Goal: Information Seeking & Learning: Learn about a topic

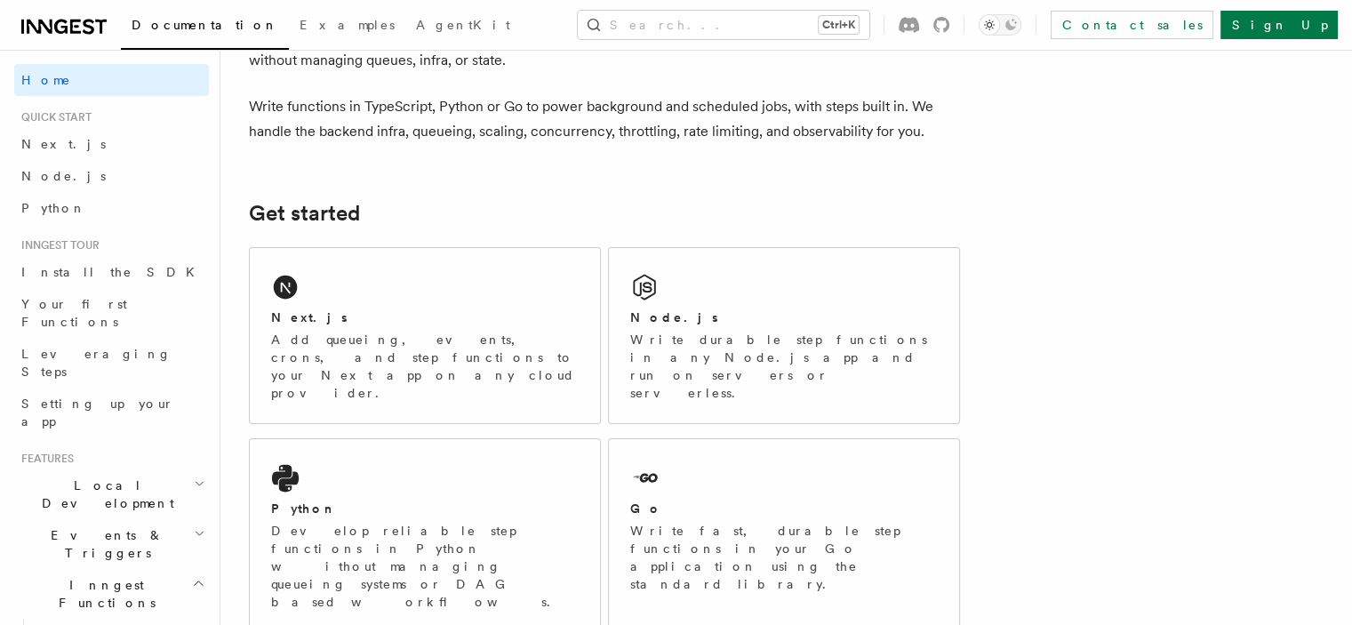
scroll to position [89, 0]
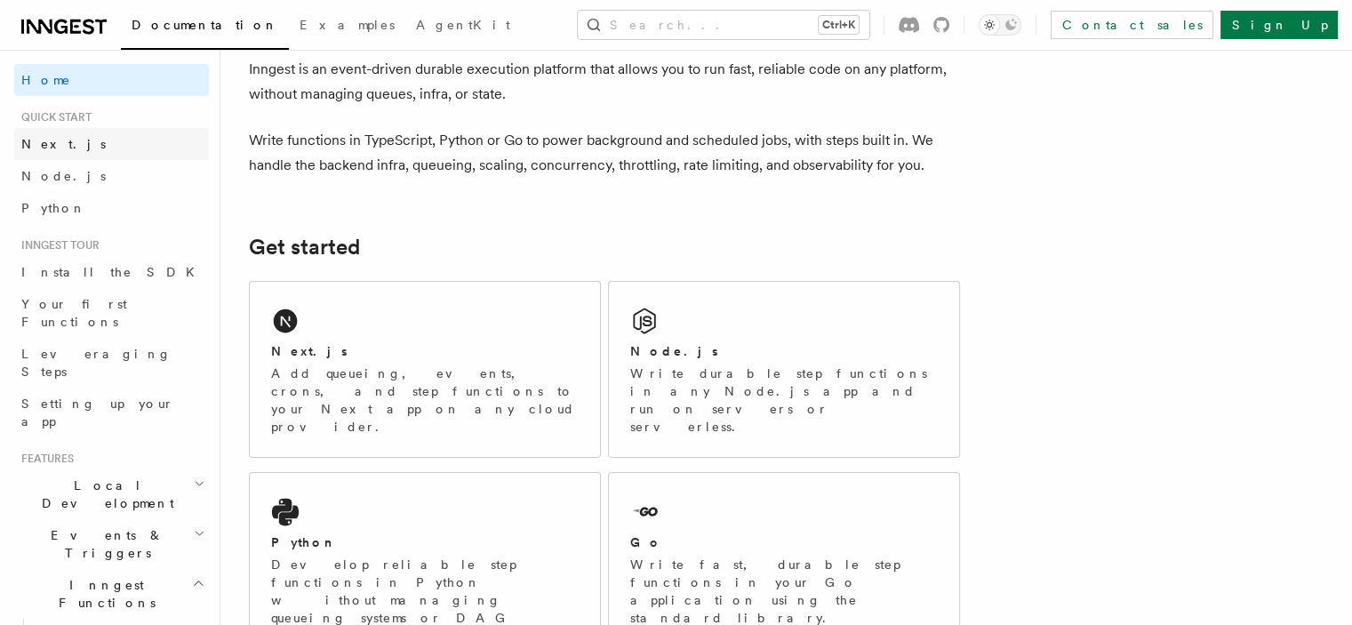
click at [53, 147] on span "Next.js" at bounding box center [63, 144] width 84 height 14
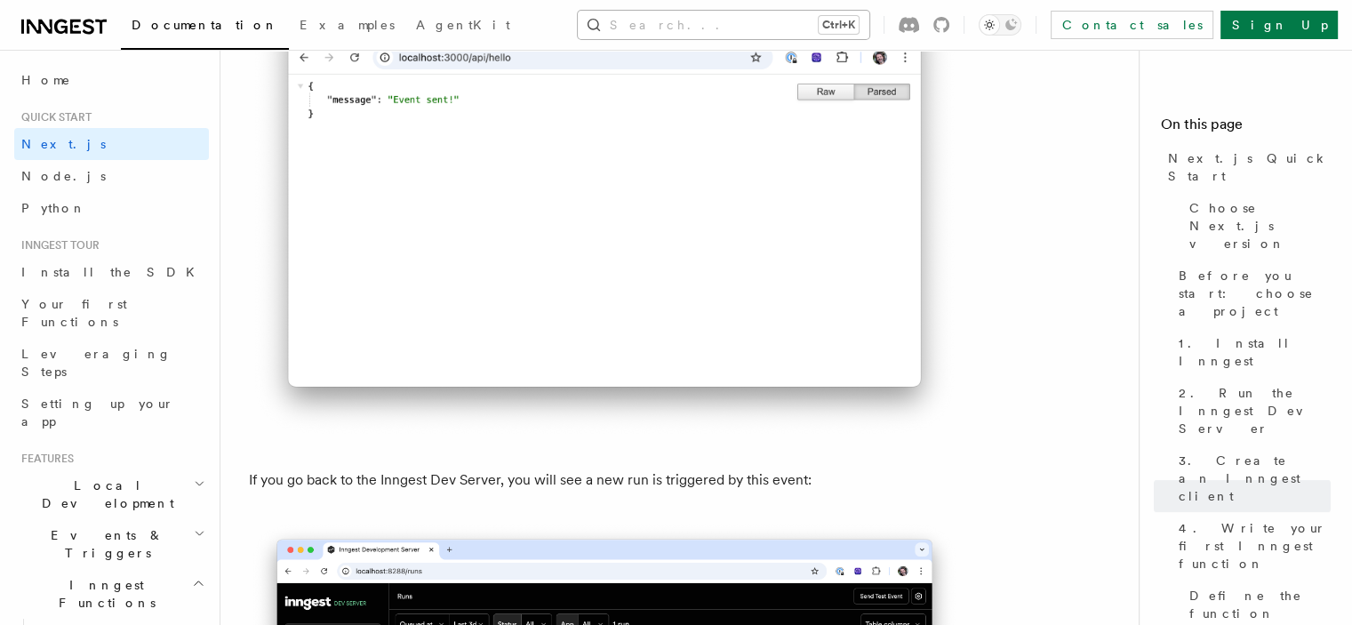
click at [824, 29] on button "Search... Ctrl+K" at bounding box center [724, 25] width 292 height 28
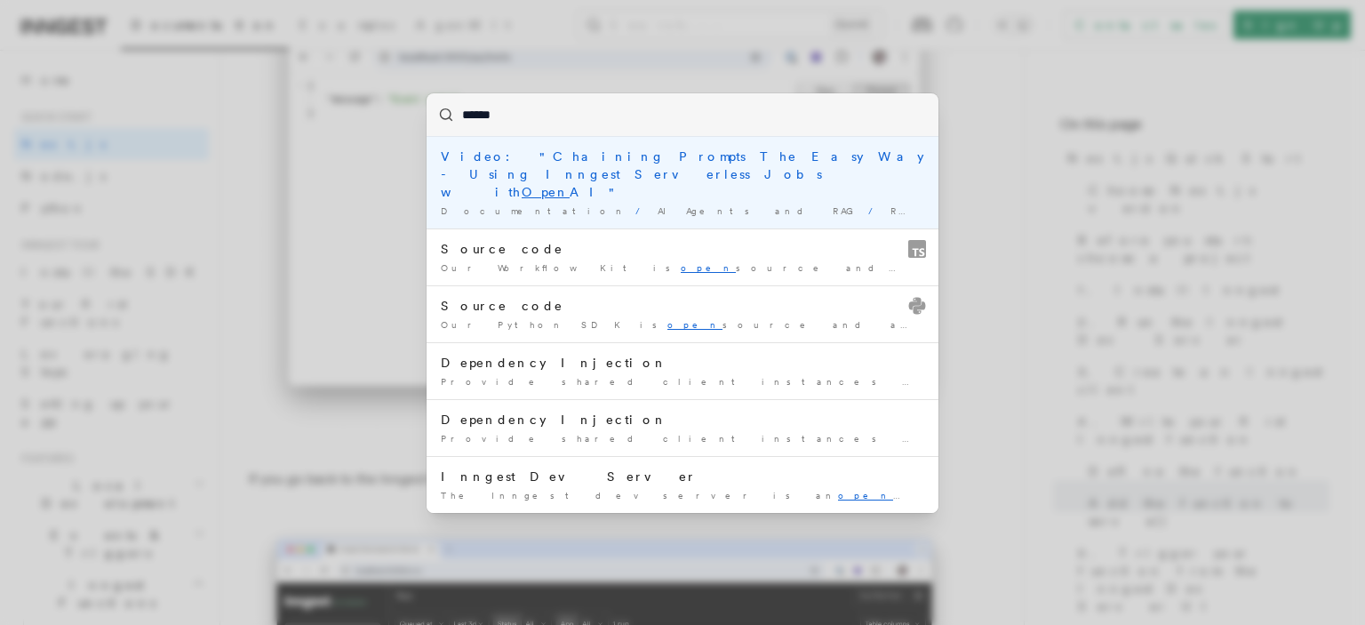
type input "*******"
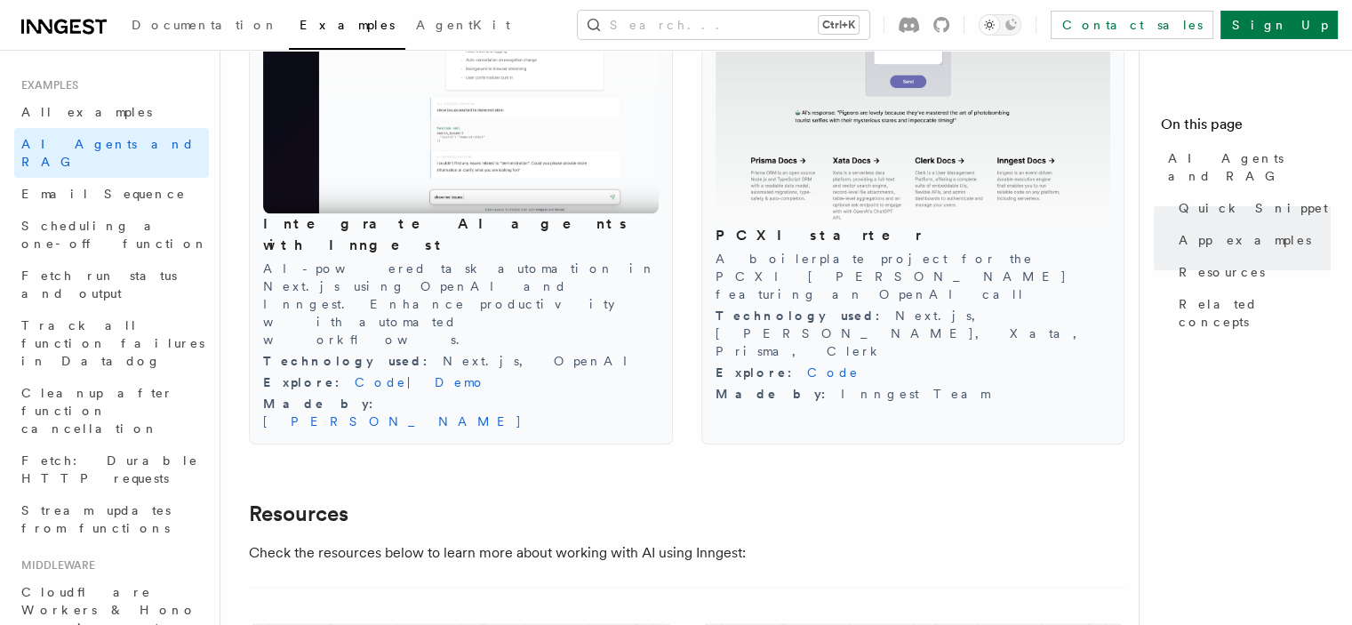
scroll to position [2042, 0]
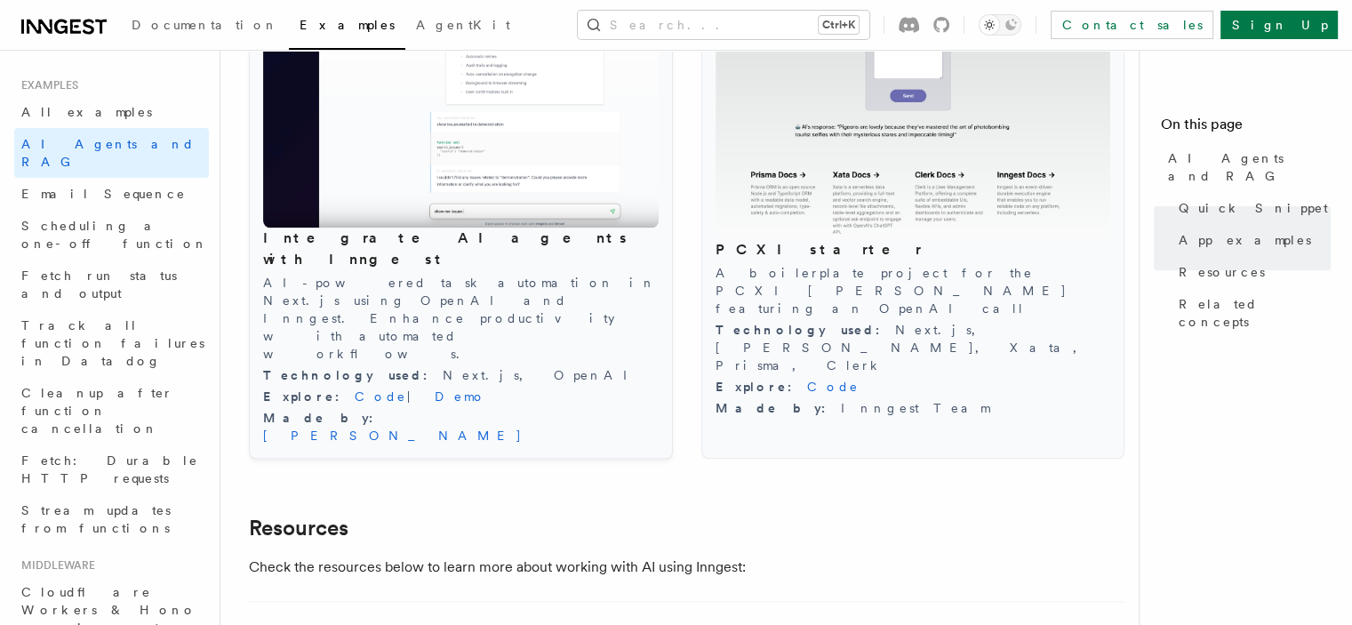
click at [458, 136] on img at bounding box center [460, 104] width 395 height 249
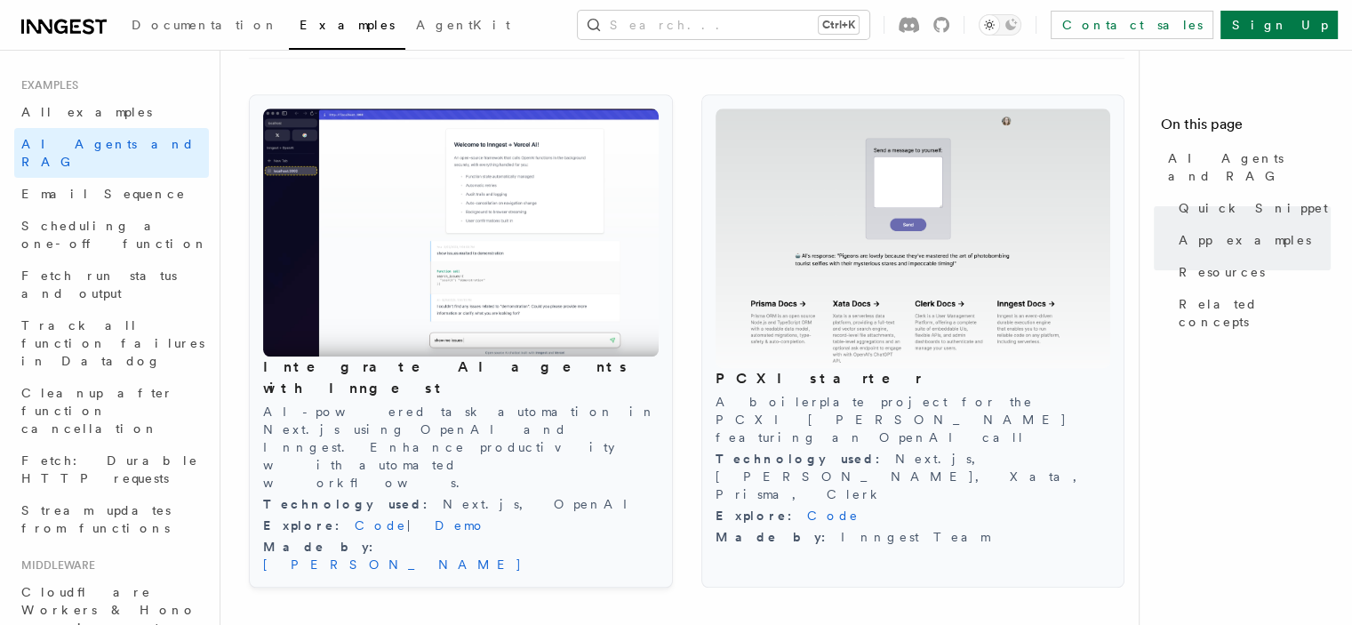
scroll to position [1865, 0]
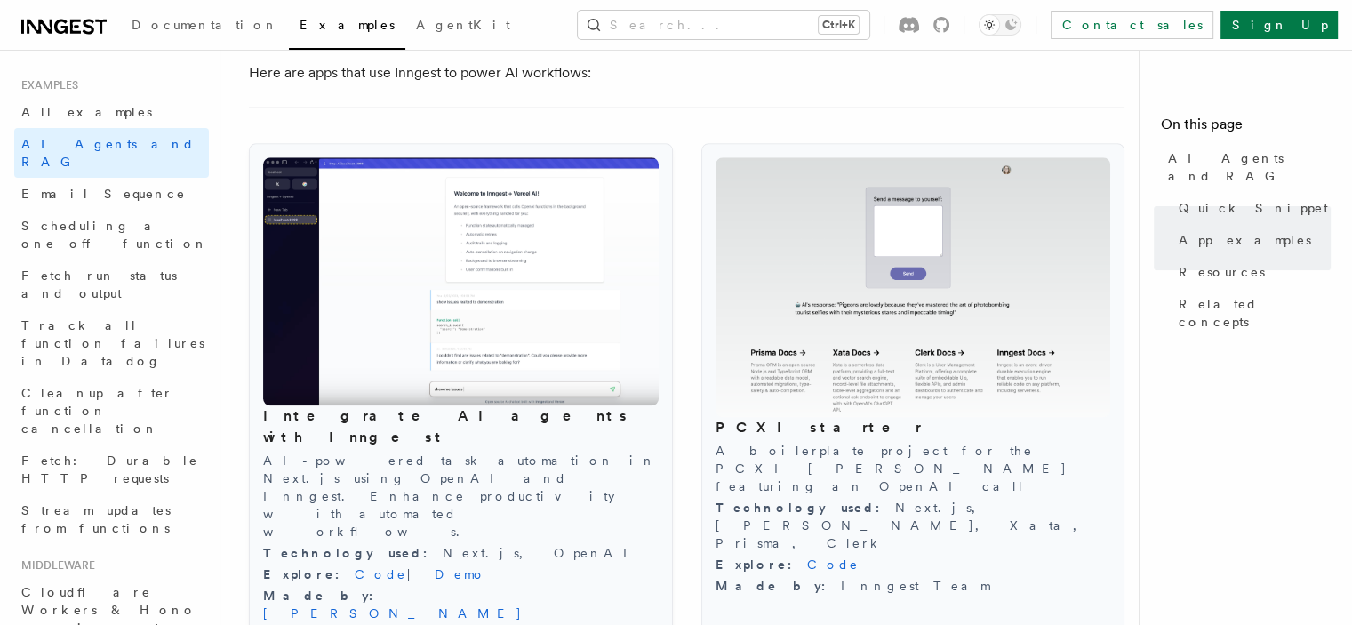
click at [365, 236] on img at bounding box center [460, 281] width 395 height 249
click at [355, 567] on link "Code" at bounding box center [381, 574] width 52 height 14
click at [435, 567] on link "Demo" at bounding box center [461, 574] width 52 height 14
